Goal: Download file/media

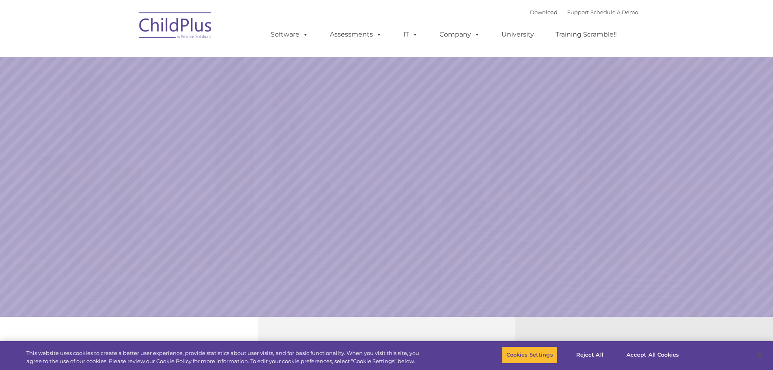
select select "MEDIUM"
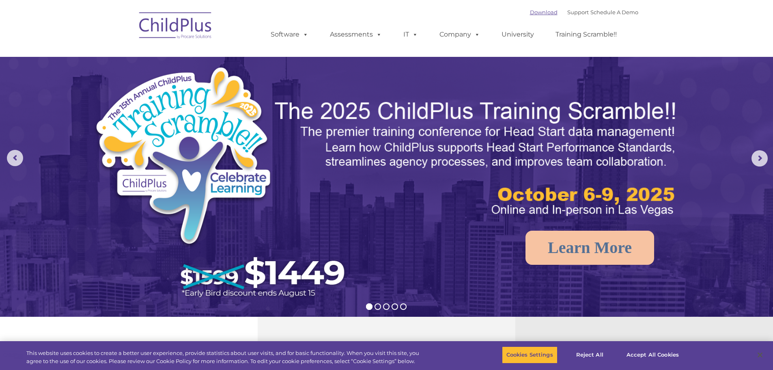
click at [539, 13] on link "Download" at bounding box center [544, 12] width 28 height 6
